Goal: Information Seeking & Learning: Learn about a topic

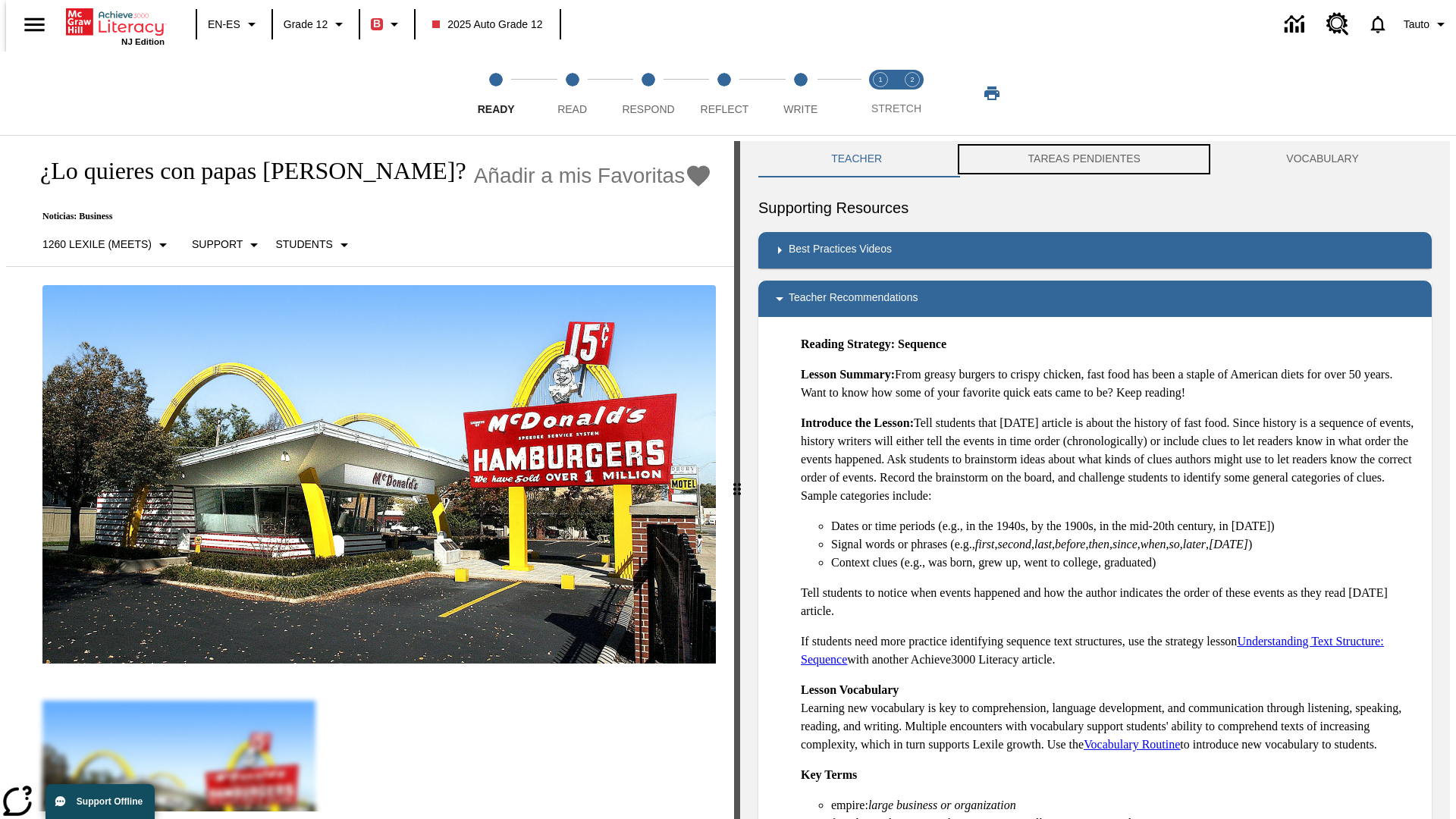
click at [1085, 159] on button "TAREAS PENDIENTES" at bounding box center [1084, 159] width 259 height 36
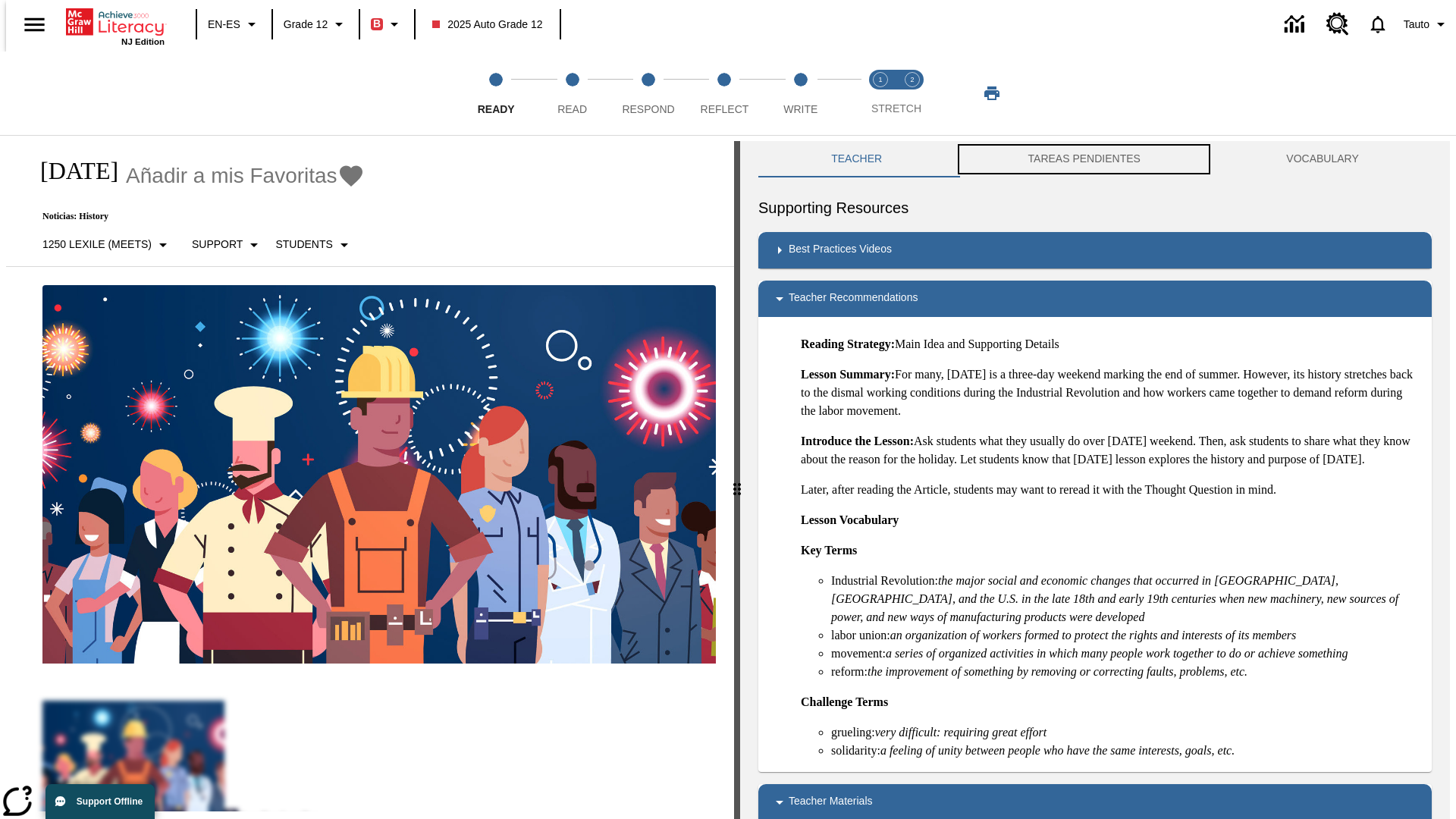
click at [1085, 159] on button "TAREAS PENDIENTES" at bounding box center [1084, 159] width 259 height 36
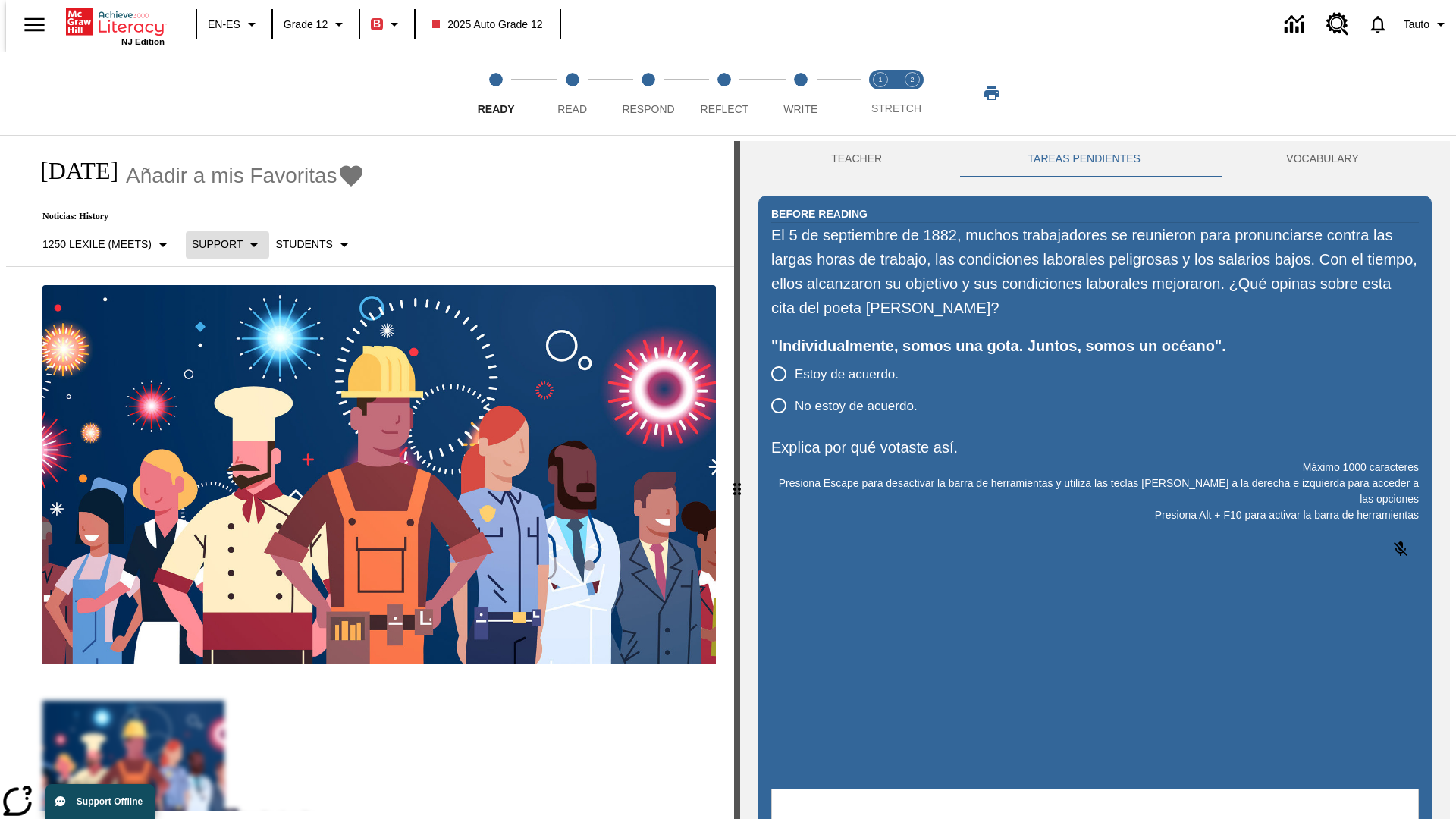
click at [219, 244] on p "Support" at bounding box center [217, 245] width 51 height 16
click at [236, 333] on p "Support" at bounding box center [236, 334] width 90 height 16
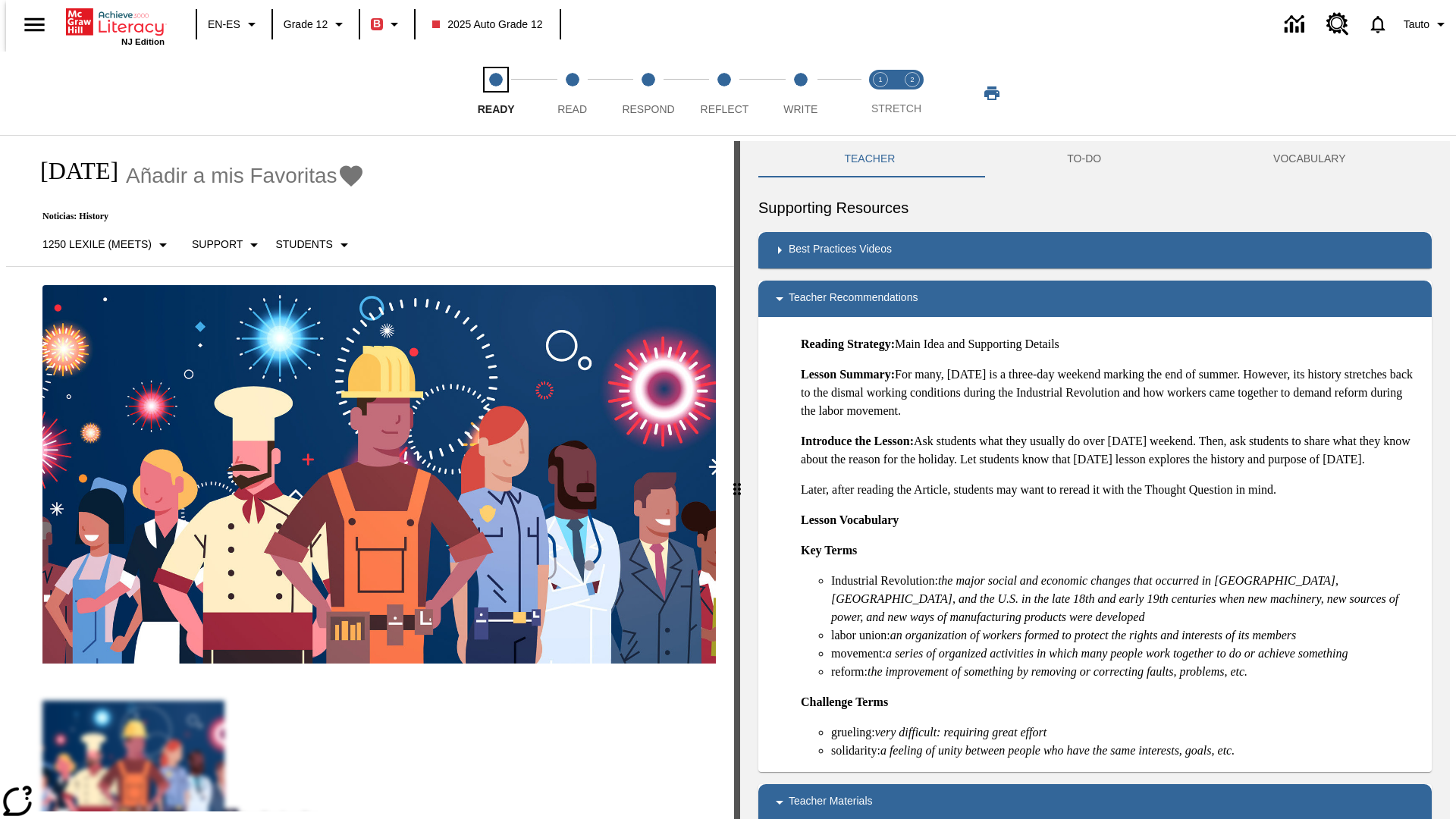
click at [496, 93] on span "Ready" at bounding box center [497, 103] width 37 height 28
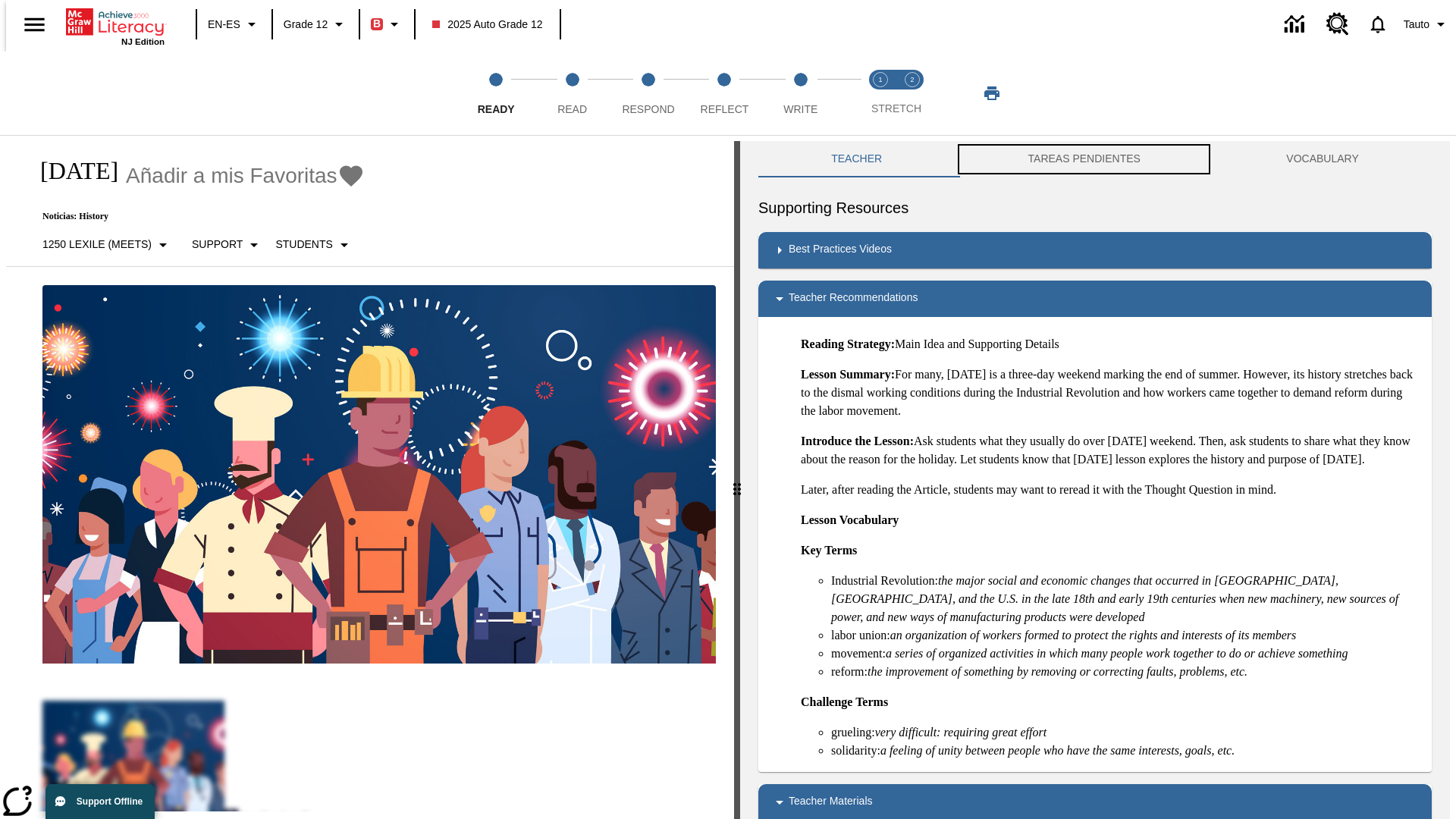
click at [1085, 159] on button "TAREAS PENDIENTES" at bounding box center [1084, 159] width 259 height 36
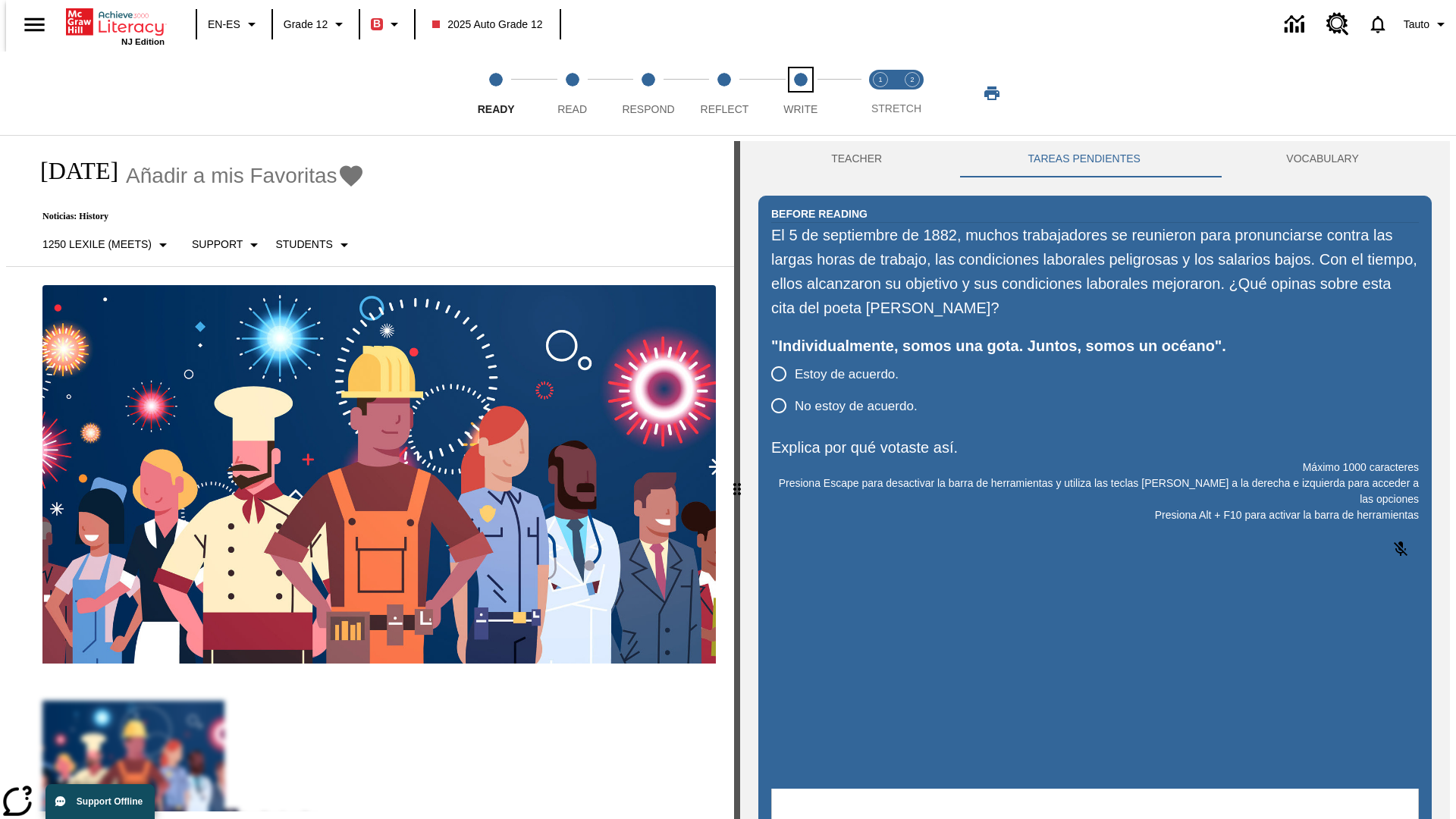
click at [800, 93] on span "Write" at bounding box center [800, 103] width 34 height 28
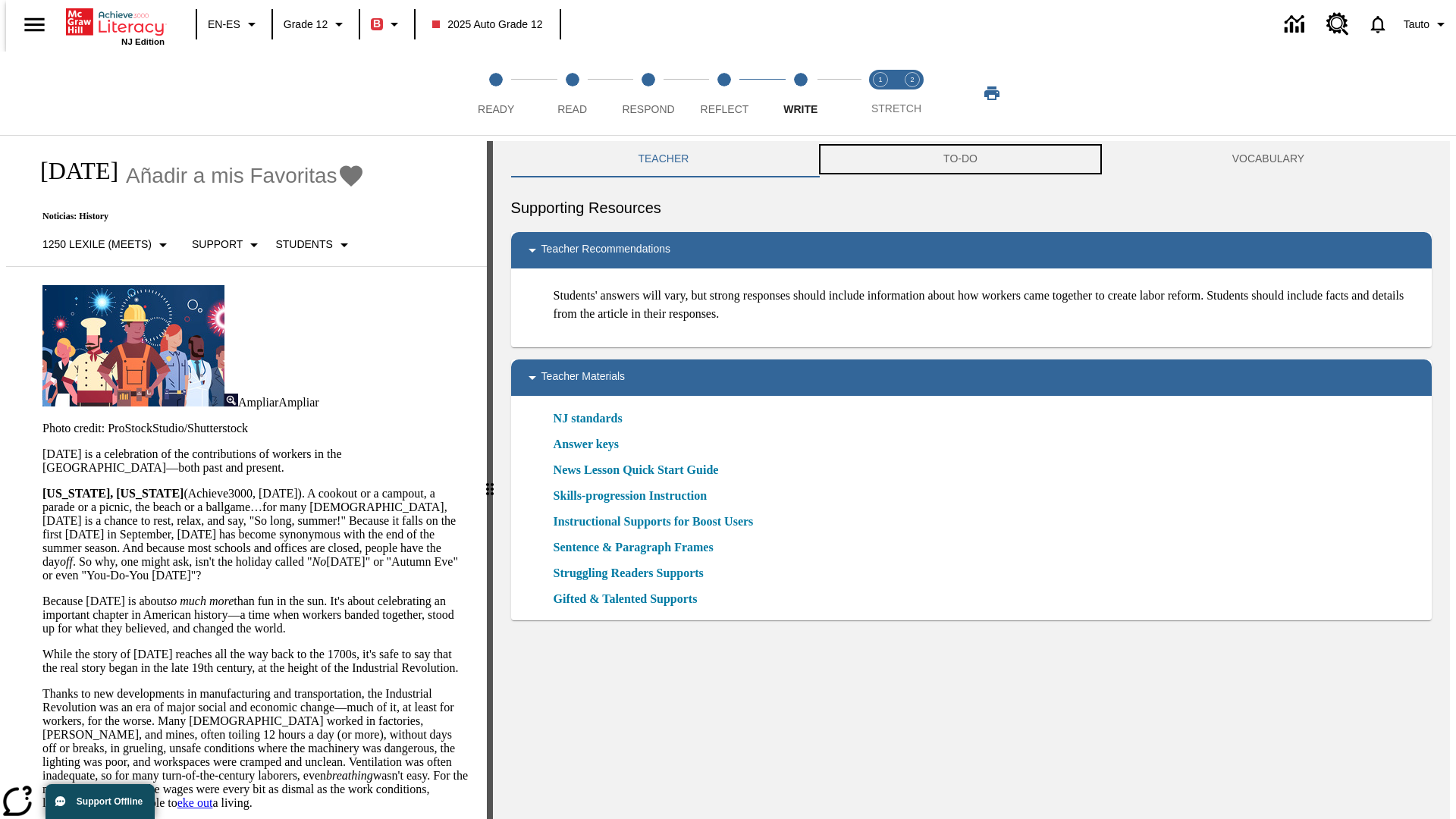
scroll to position [1, 0]
click at [961, 159] on button "TAREAS PENDIENTES" at bounding box center [960, 158] width 341 height 36
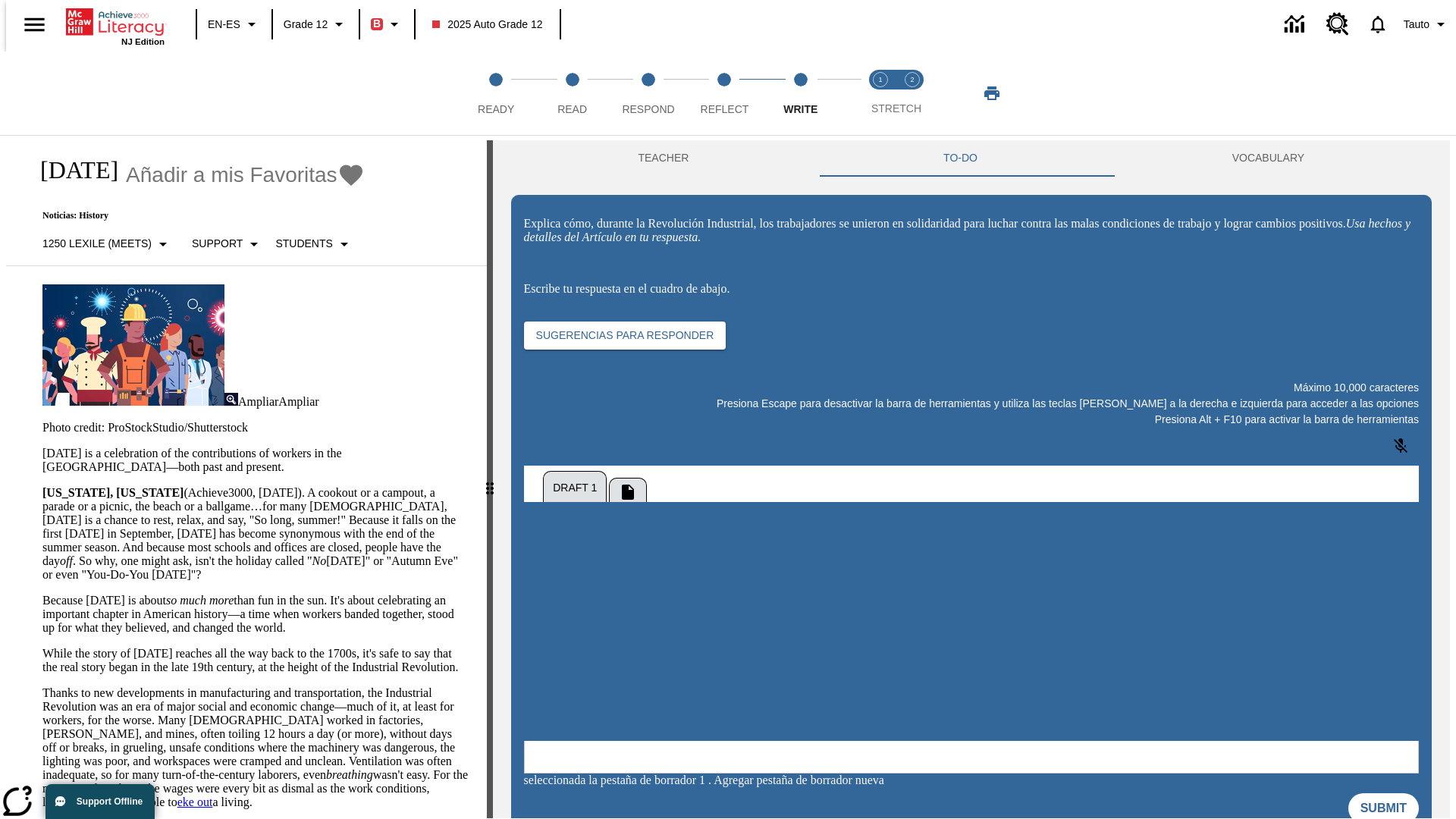
scroll to position [0, 0]
